Goal: Information Seeking & Learning: Learn about a topic

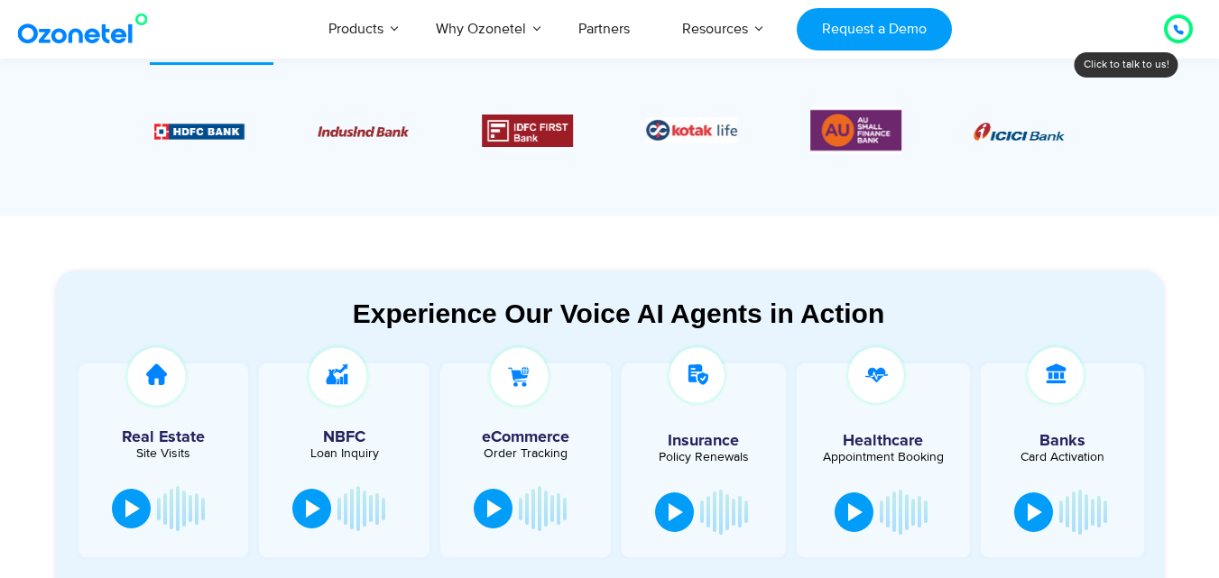
scroll to position [632, 0]
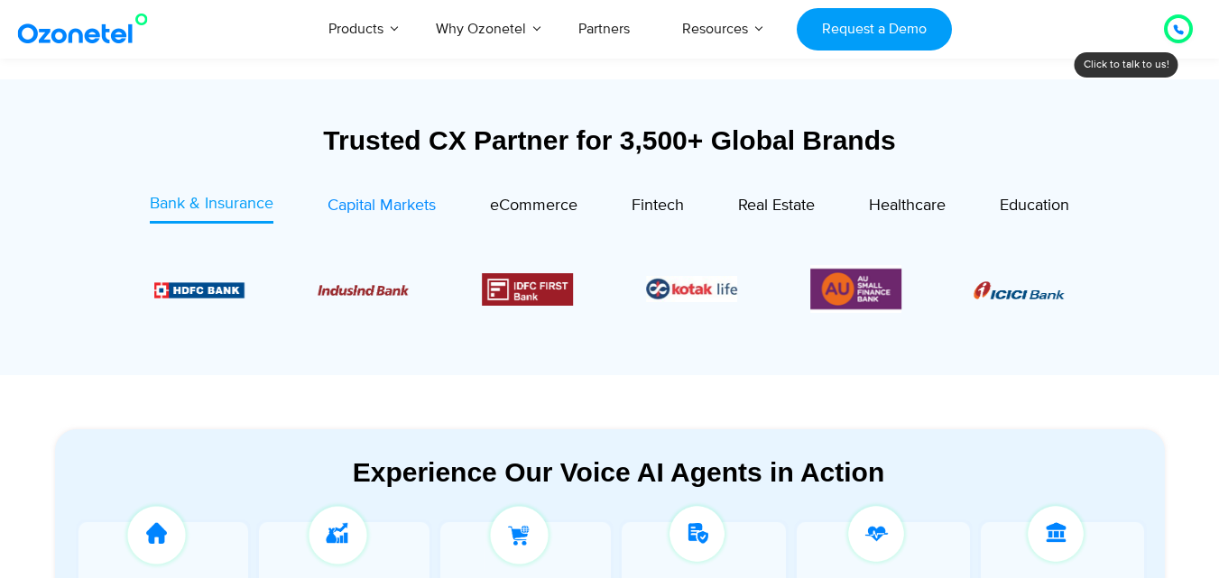
click at [335, 204] on span "Capital Markets" at bounding box center [382, 206] width 108 height 20
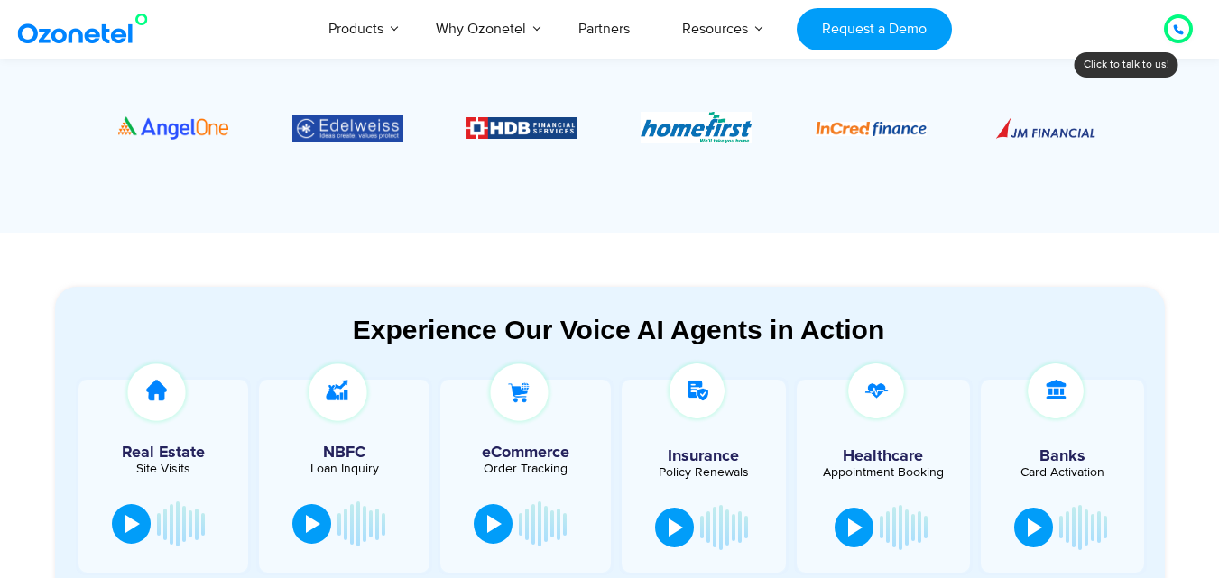
scroll to position [1083, 0]
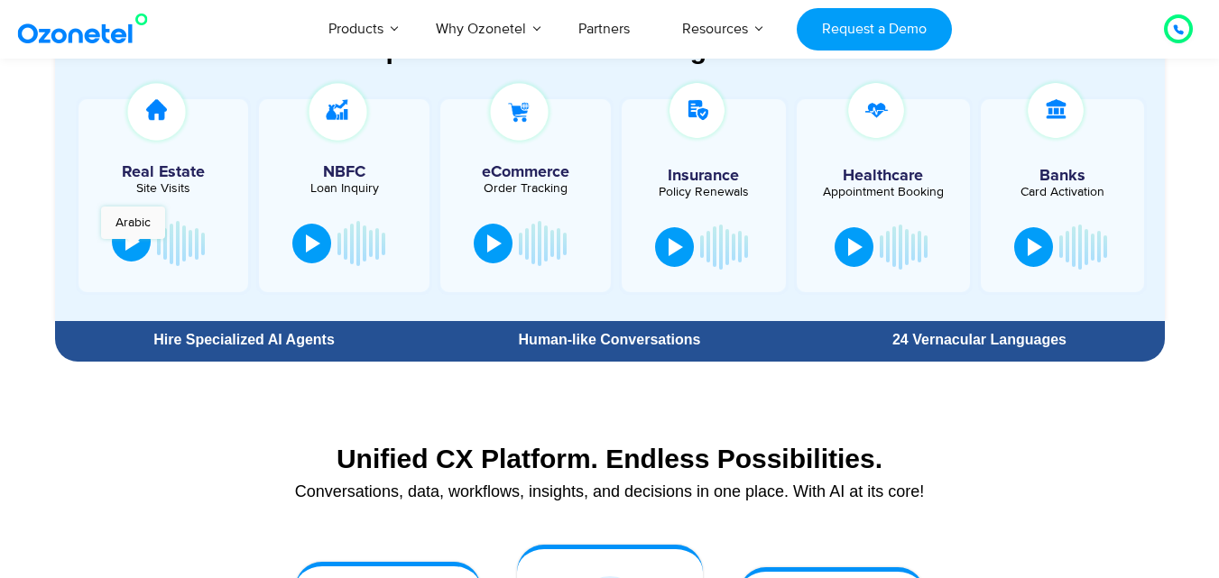
click at [133, 248] on div at bounding box center [132, 242] width 14 height 18
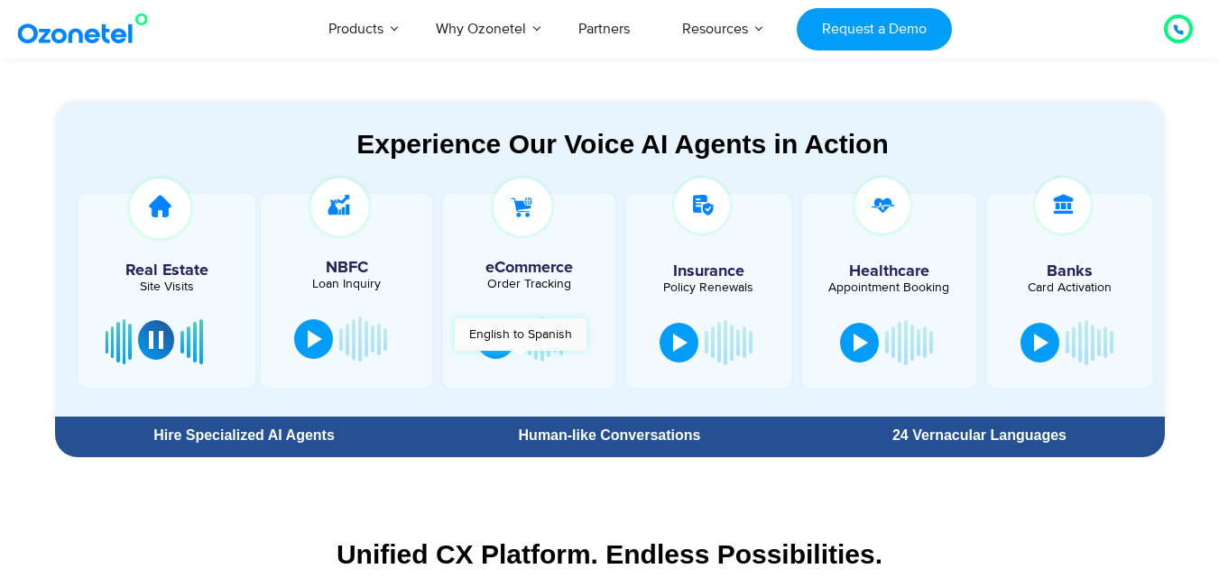
scroll to position [986, 0]
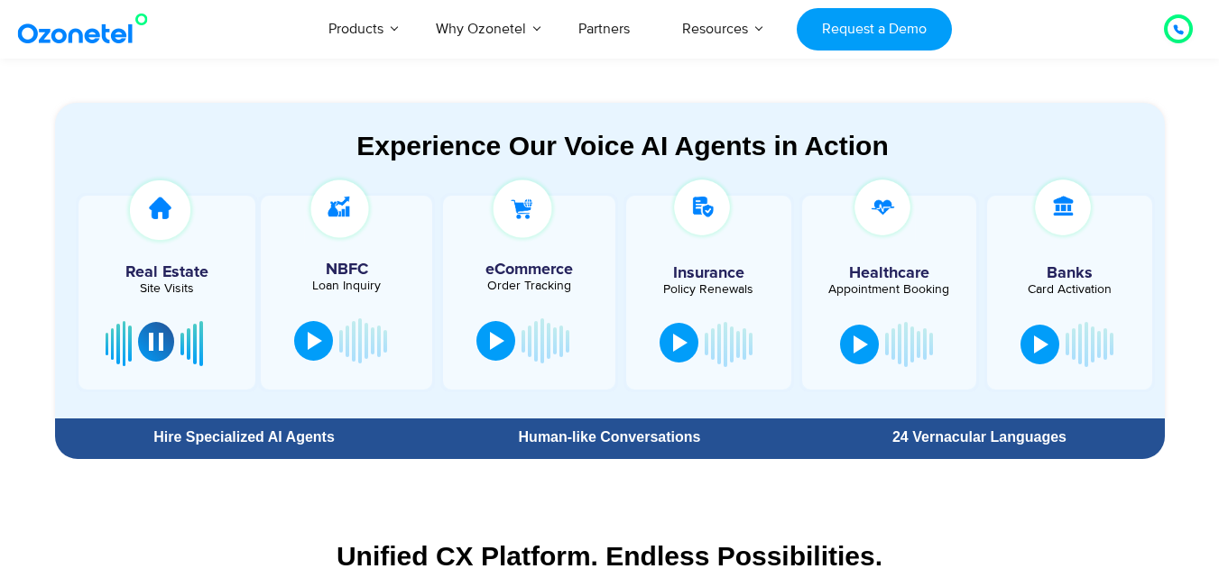
click at [689, 355] on button at bounding box center [679, 343] width 39 height 40
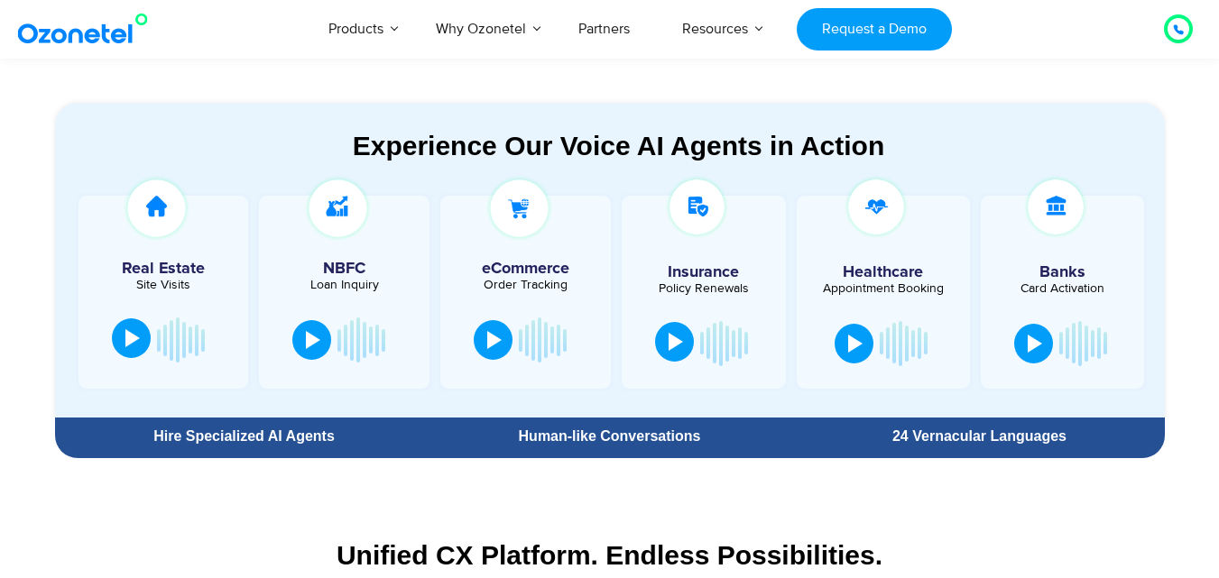
click at [670, 336] on div at bounding box center [676, 342] width 14 height 18
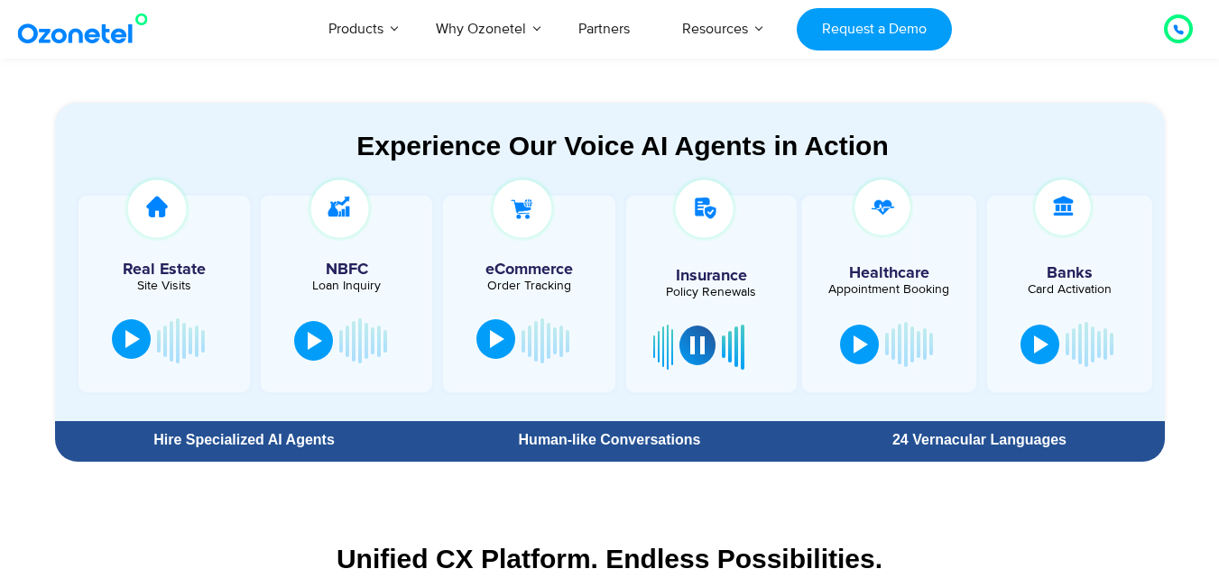
click at [497, 334] on div at bounding box center [497, 339] width 14 height 18
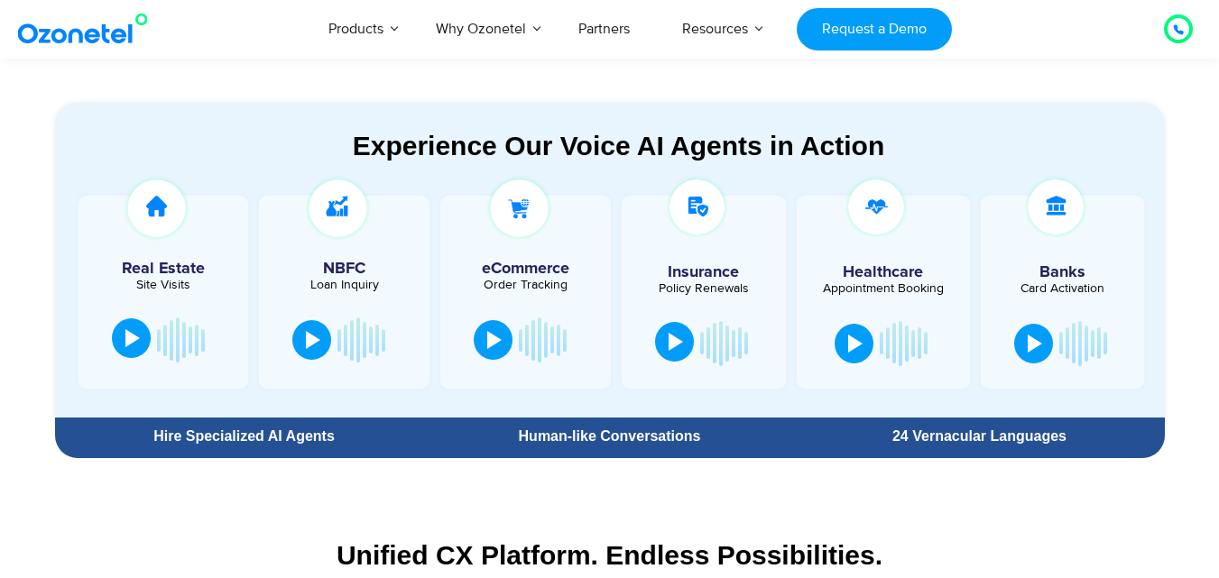
click at [669, 337] on div at bounding box center [676, 342] width 14 height 18
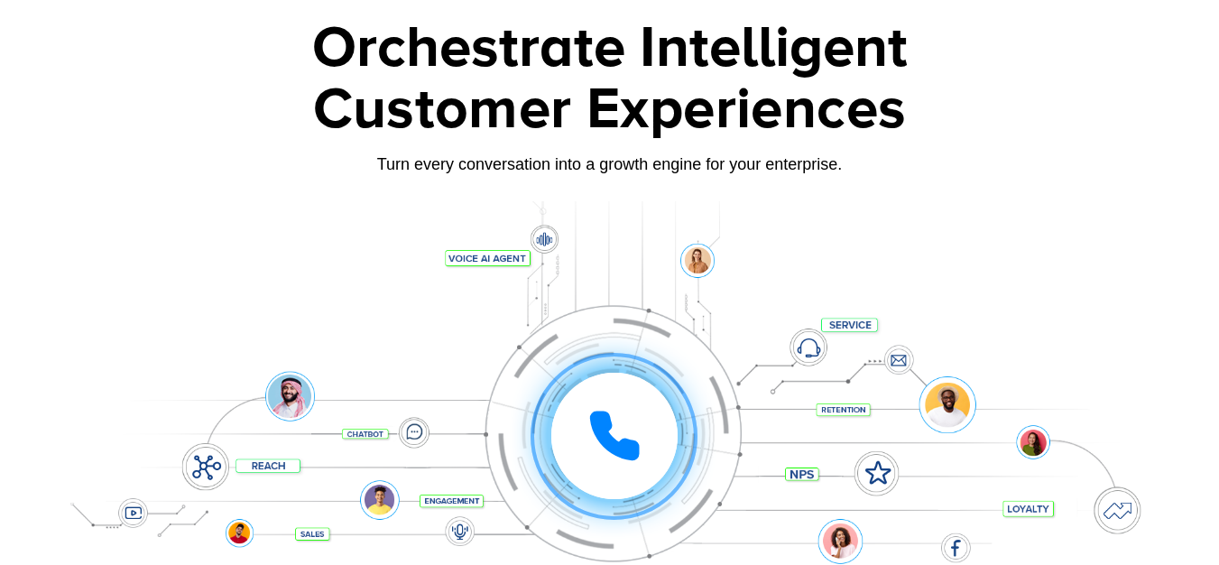
scroll to position [0, 0]
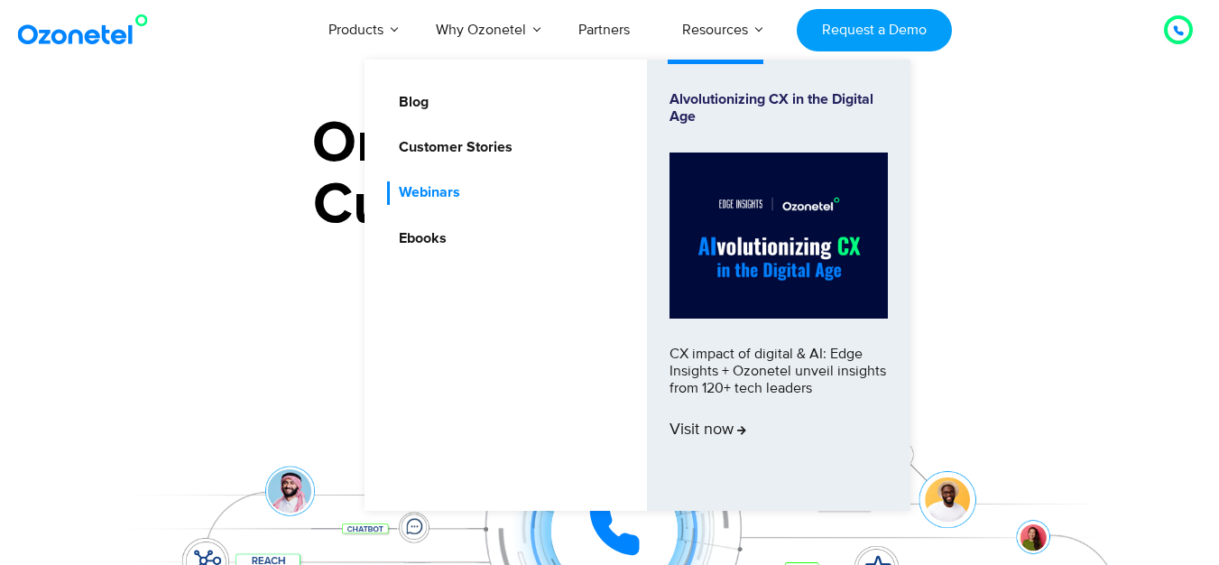
click at [457, 189] on link "Webinars" at bounding box center [425, 192] width 76 height 23
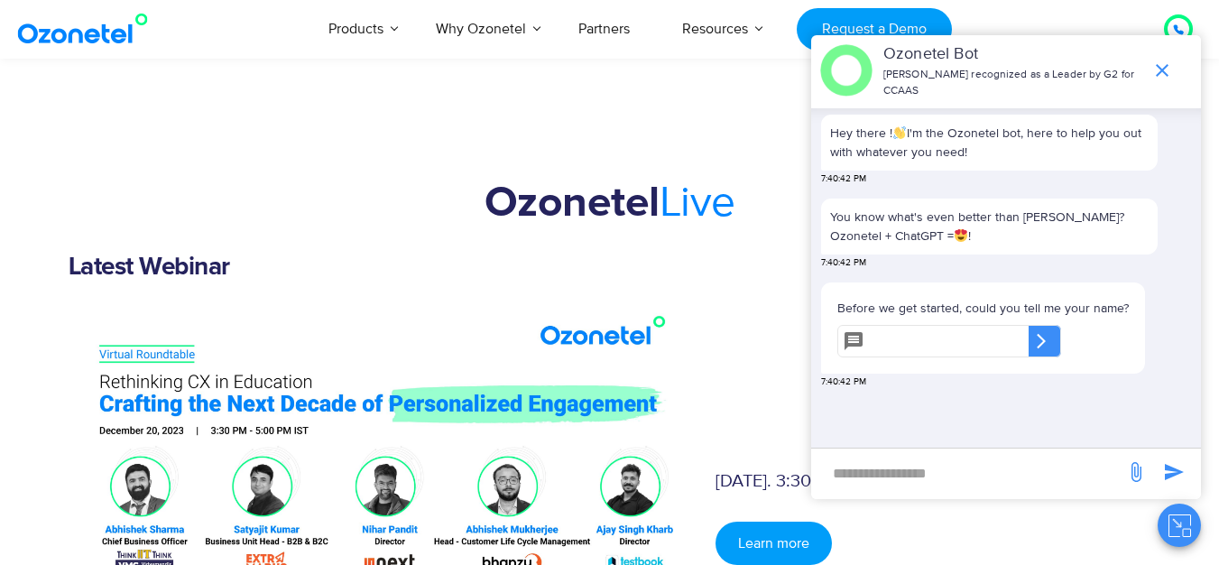
click at [1172, 67] on icon "end chat or minimize" at bounding box center [1162, 71] width 22 height 22
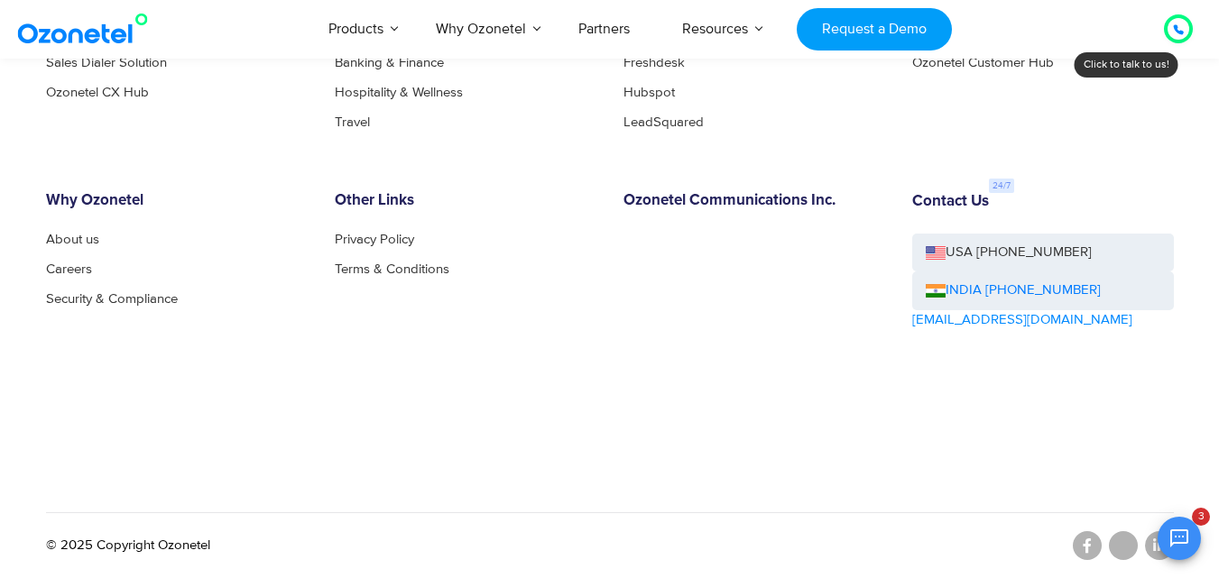
scroll to position [245, 0]
